Goal: Understand process/instructions: Learn how to perform a task or action

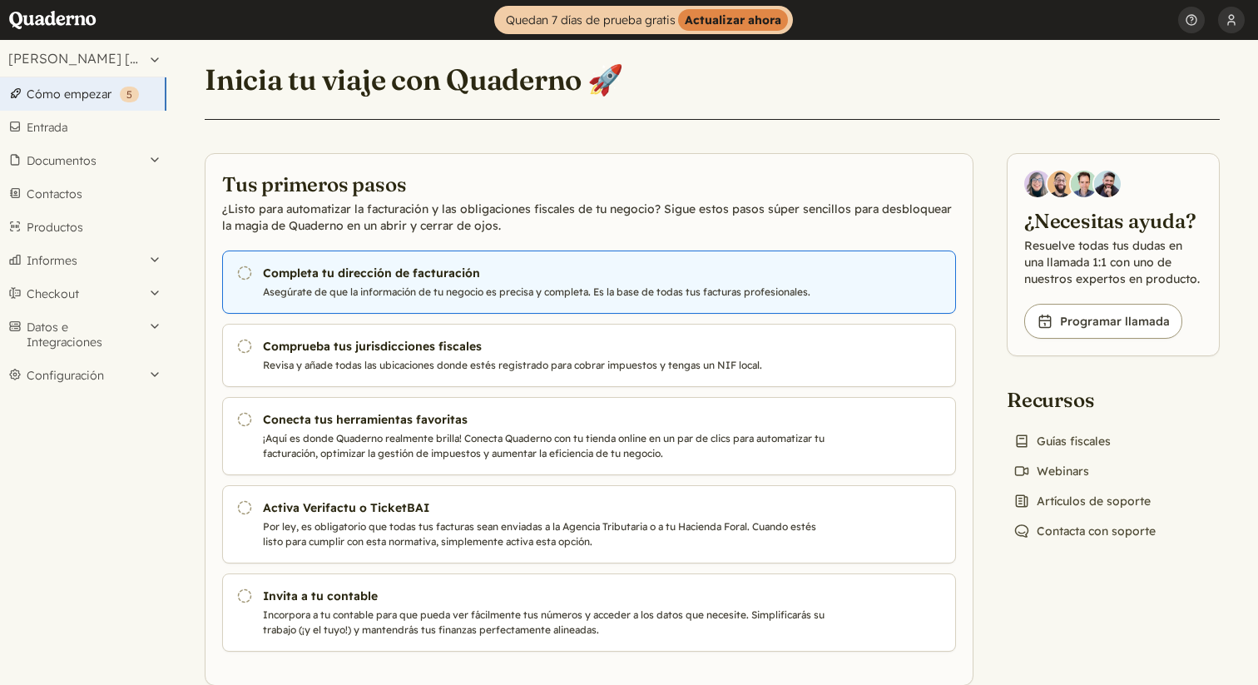
click at [245, 272] on icon "Pendiente" at bounding box center [244, 273] width 17 height 17
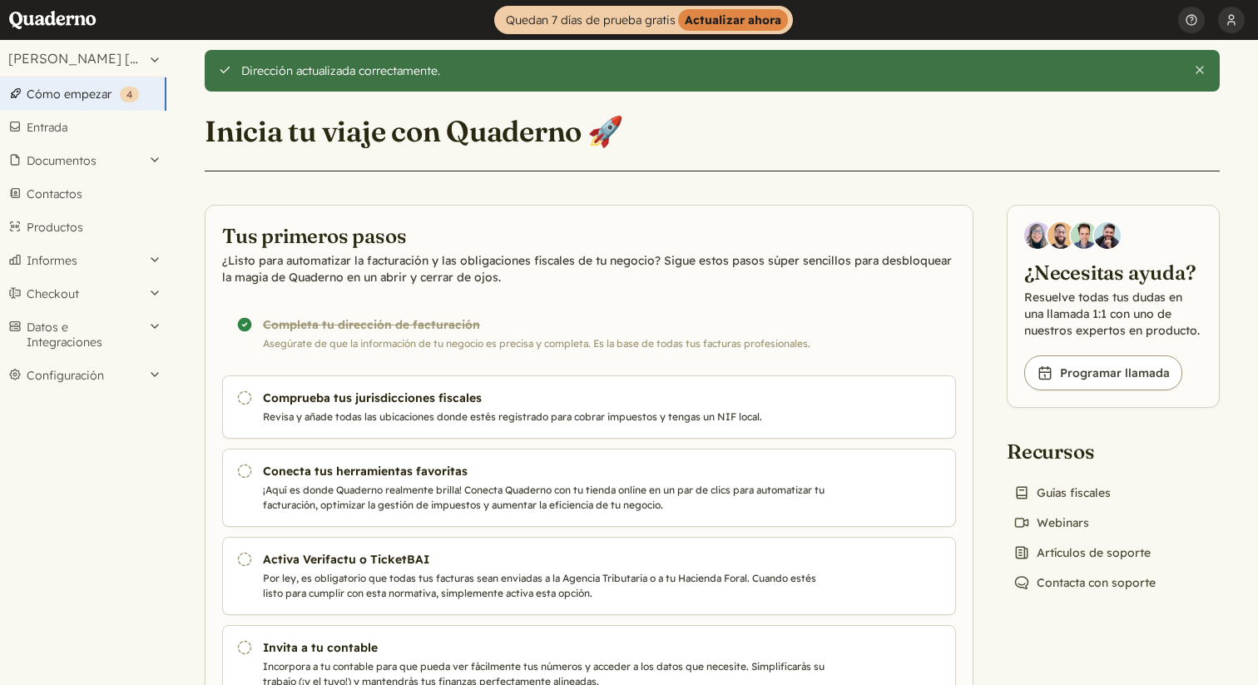
scroll to position [86, 0]
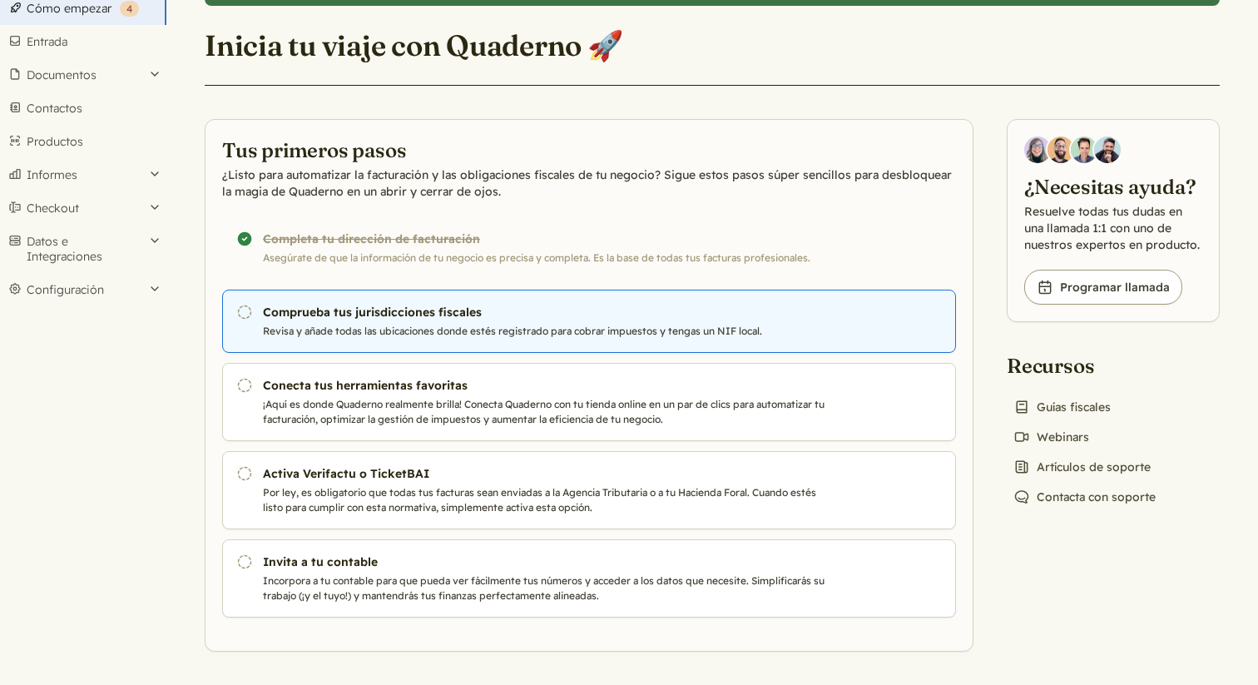
click at [497, 322] on link "Pendiente Comprueba tus jurisdicciones fiscales Revisa y añade todas las ubicac…" at bounding box center [589, 321] width 734 height 63
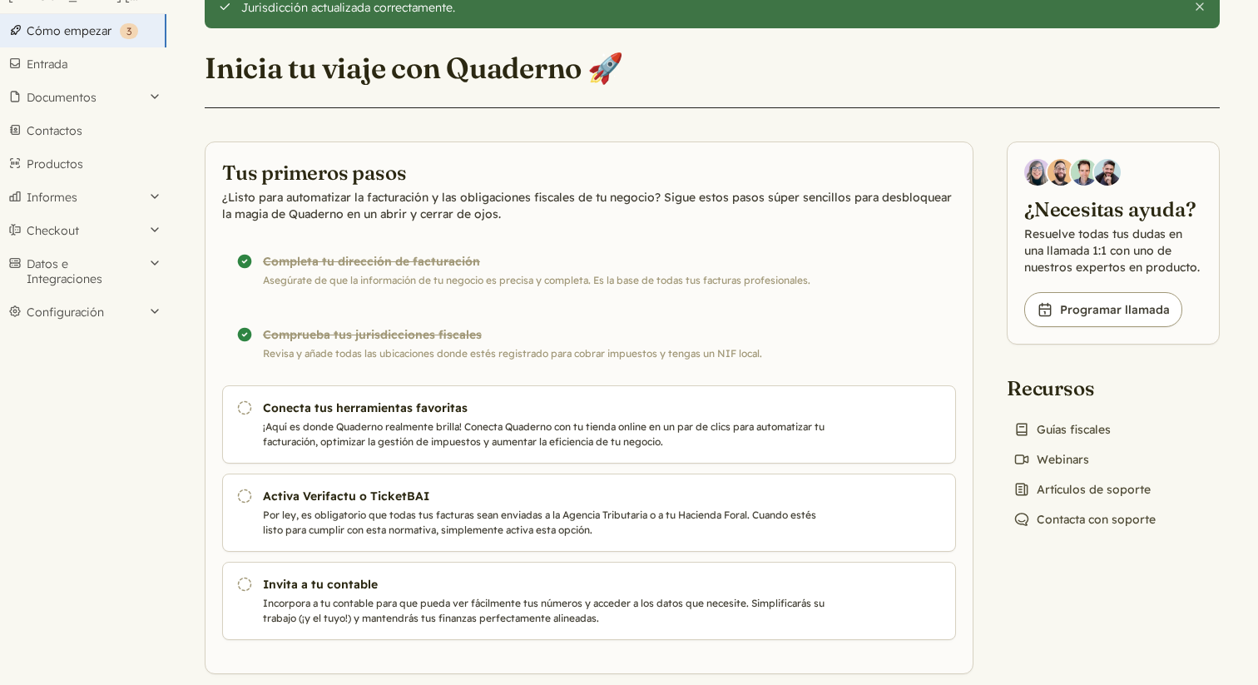
scroll to position [86, 0]
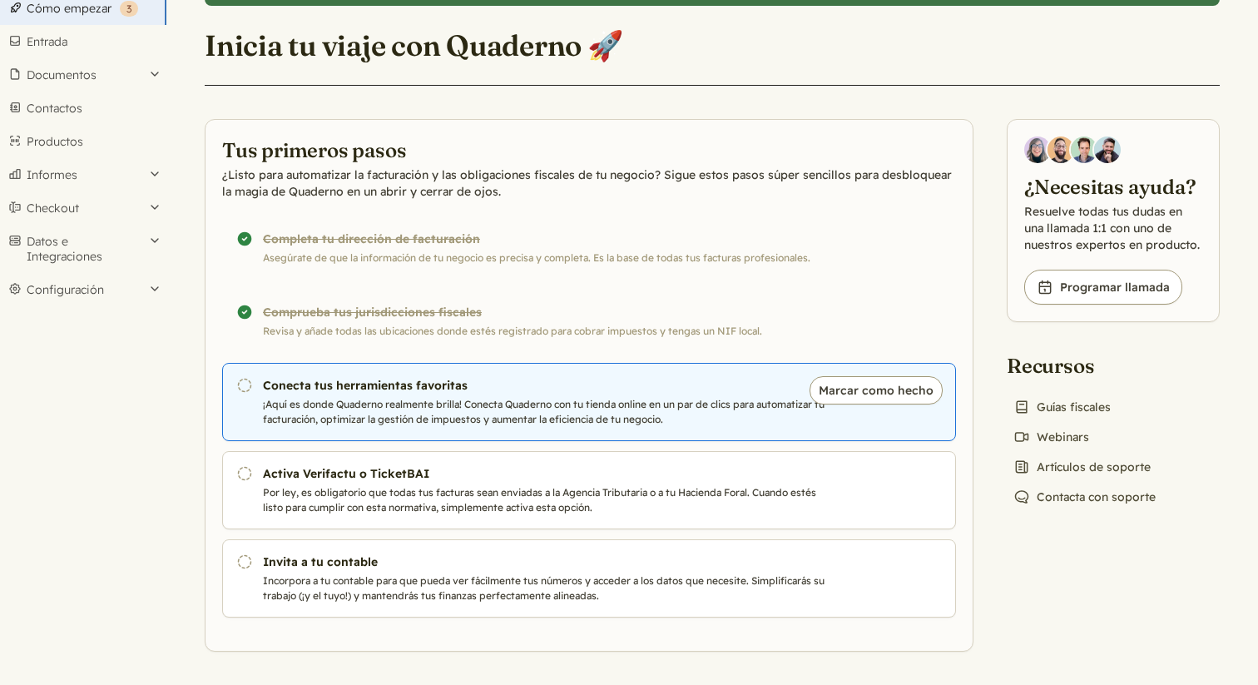
click at [577, 406] on p "¡Aquí es donde Quaderno realmente brilla! Conecta Quaderno con tu tienda online…" at bounding box center [546, 412] width 567 height 30
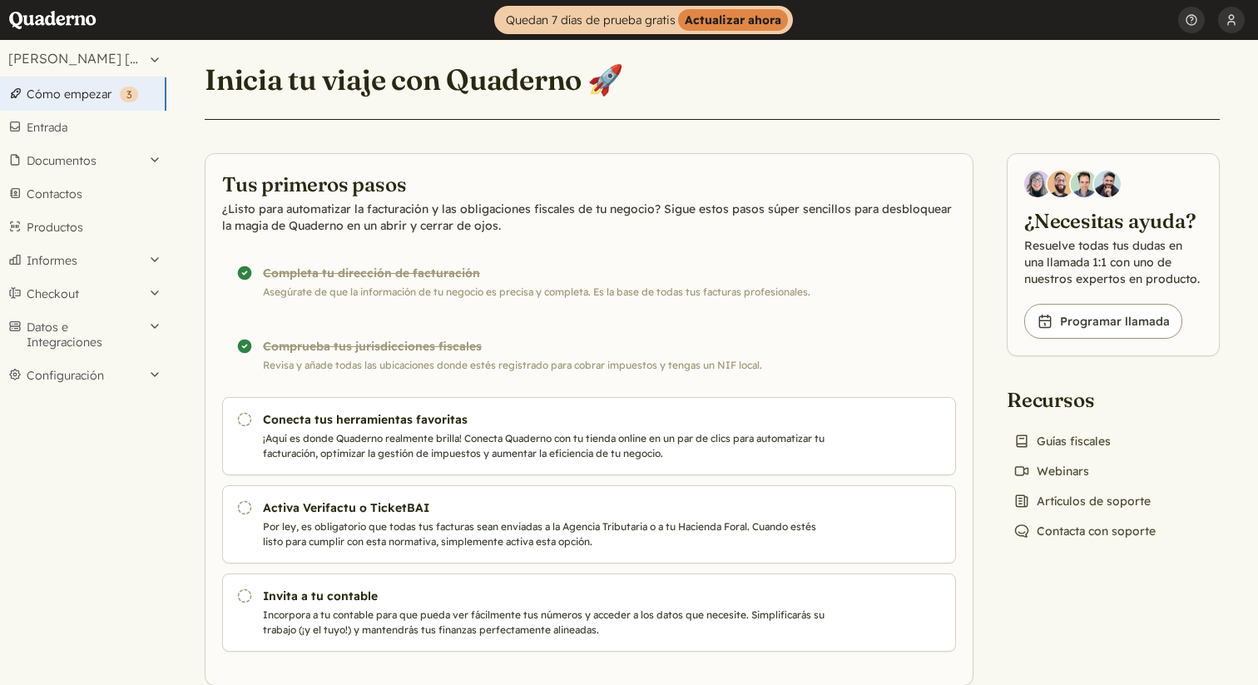
scroll to position [34, 0]
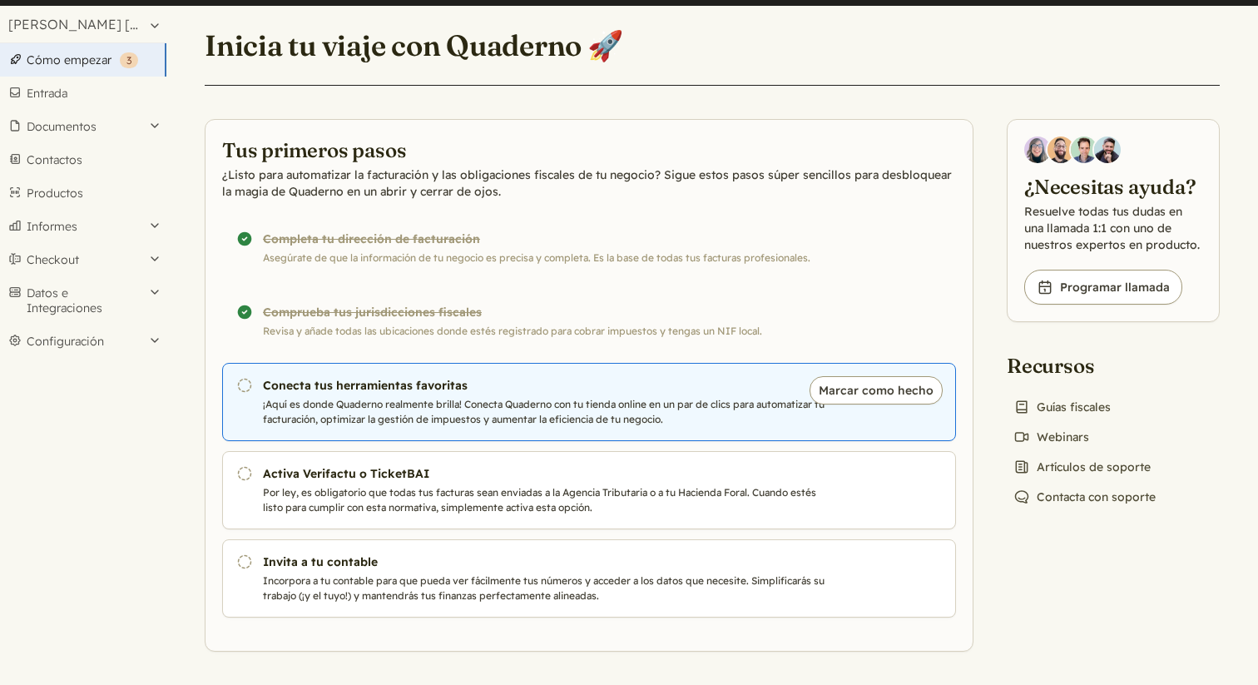
click at [532, 389] on h3 "Conecta tus herramientas favoritas" at bounding box center [546, 385] width 567 height 17
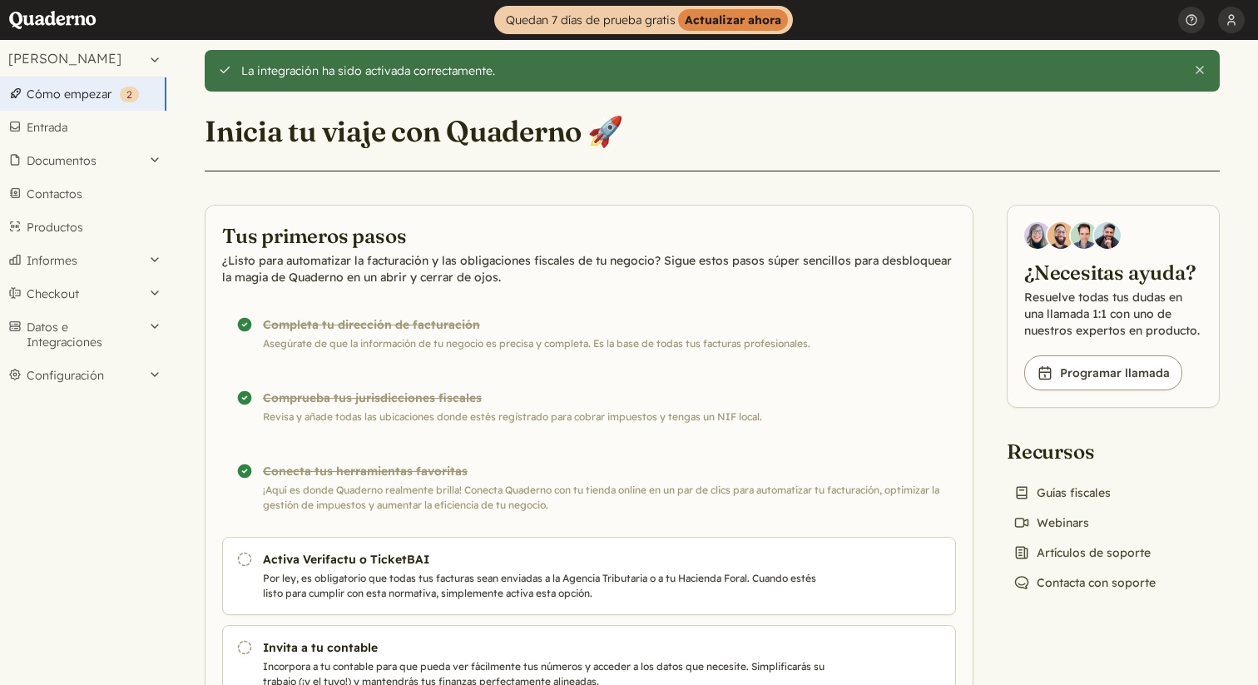
scroll to position [86, 0]
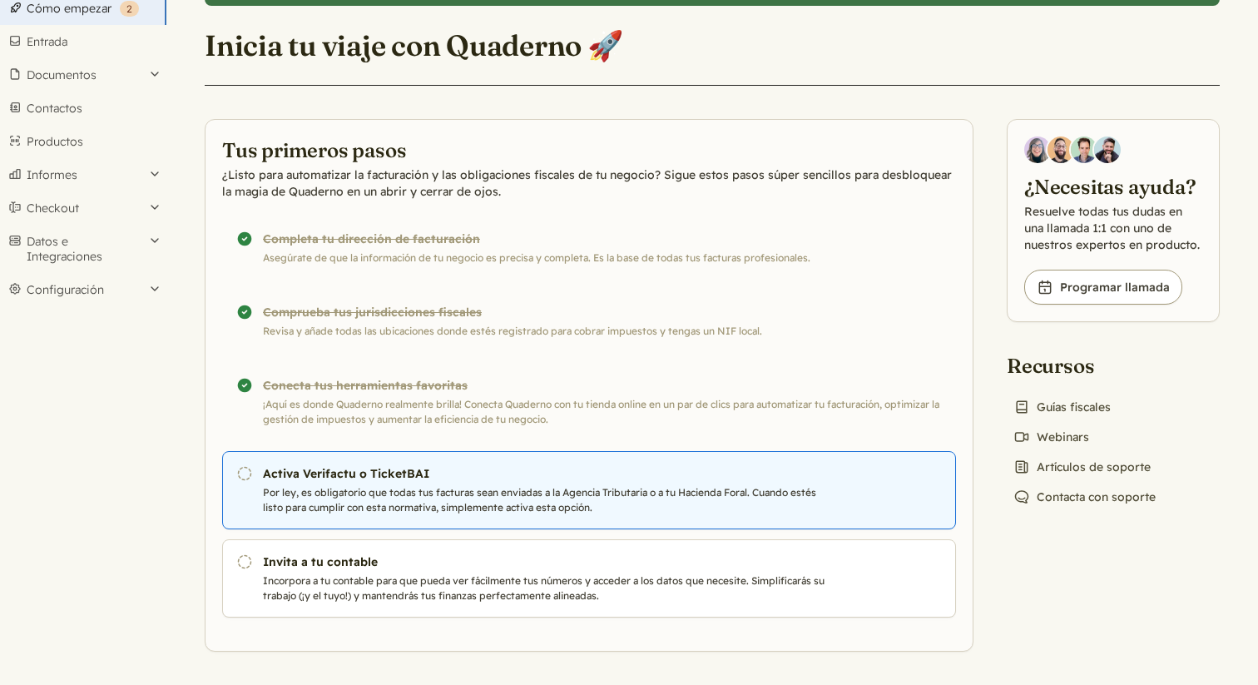
click at [749, 477] on h3 "Activa Verifactu o TicketBAI" at bounding box center [546, 473] width 567 height 17
